Goal: Task Accomplishment & Management: Use online tool/utility

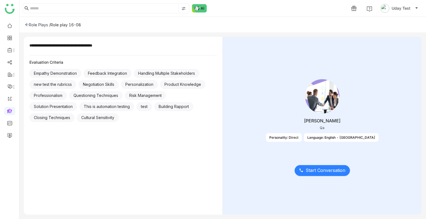
click at [331, 169] on span "Start Conversation" at bounding box center [325, 170] width 40 height 7
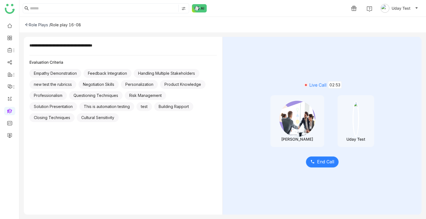
click at [321, 159] on span "End Call" at bounding box center [325, 162] width 17 height 7
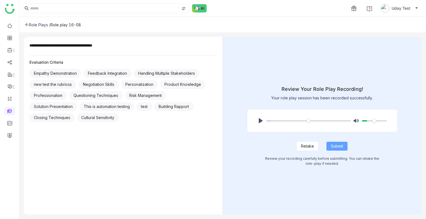
click at [341, 144] on span "Submit" at bounding box center [337, 146] width 12 height 6
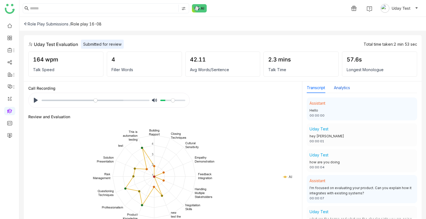
click at [341, 85] on button "Analytics" at bounding box center [342, 88] width 16 height 6
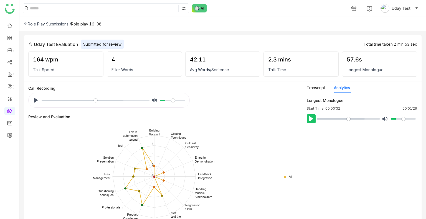
click at [310, 115] on button "Pause Play" at bounding box center [311, 118] width 9 height 9
click at [327, 119] on input "Seek" at bounding box center [348, 118] width 63 height 5
click at [313, 121] on button "Pause Play" at bounding box center [311, 118] width 9 height 9
type input "*****"
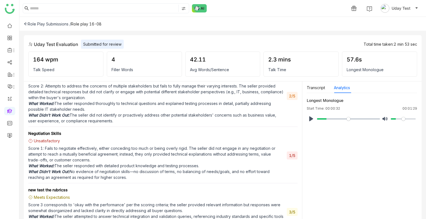
scroll to position [439, 0]
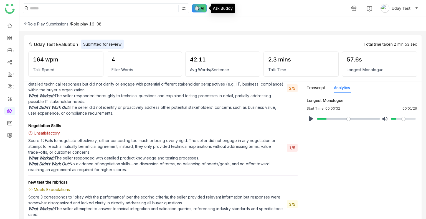
click at [199, 11] on img at bounding box center [199, 8] width 15 height 8
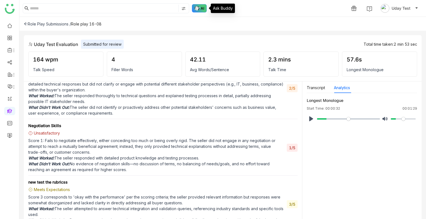
click at [199, 11] on img at bounding box center [199, 8] width 15 height 8
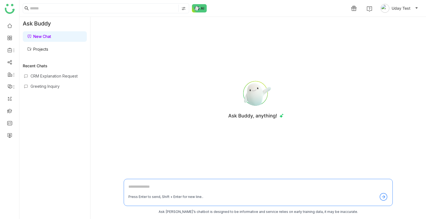
click at [150, 188] on textarea at bounding box center [257, 188] width 259 height 9
type textarea "**********"
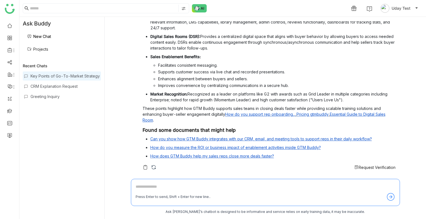
scroll to position [48, 0]
click at [145, 189] on textarea at bounding box center [265, 188] width 259 height 9
type textarea "**********"
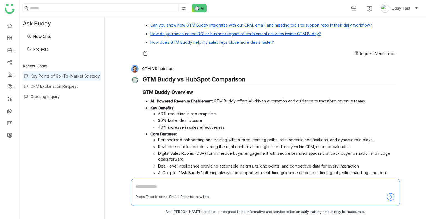
scroll to position [160, 0]
